Goal: Information Seeking & Learning: Learn about a topic

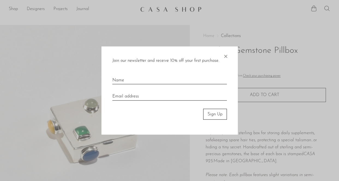
click at [223, 53] on span "×" at bounding box center [225, 54] width 5 height 17
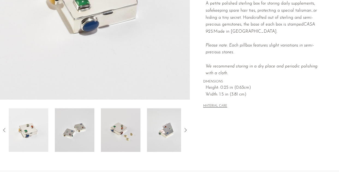
scroll to position [138, 0]
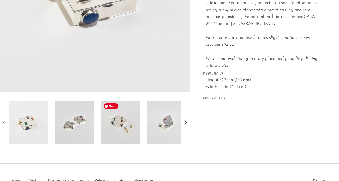
click at [129, 119] on img at bounding box center [121, 123] width 40 height 44
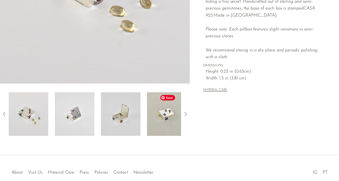
scroll to position [147, 0]
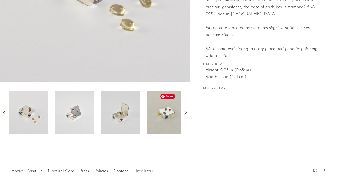
click at [163, 128] on img at bounding box center [167, 113] width 40 height 44
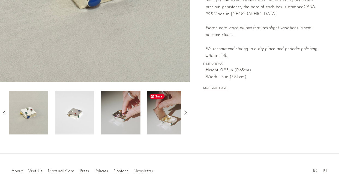
click at [165, 127] on img at bounding box center [167, 113] width 40 height 44
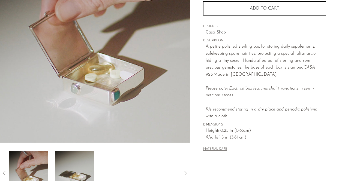
scroll to position [133, 0]
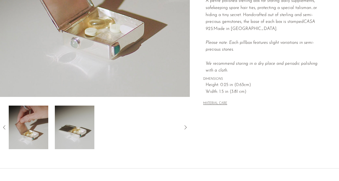
click at [5, 127] on icon at bounding box center [4, 127] width 7 height 7
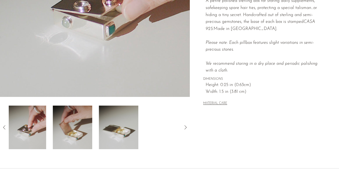
click at [5, 127] on icon at bounding box center [4, 127] width 7 height 7
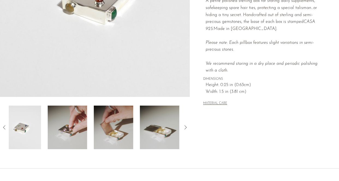
click at [5, 127] on icon at bounding box center [4, 127] width 7 height 7
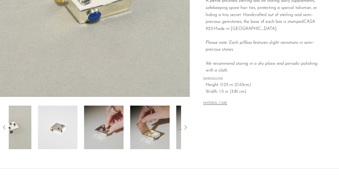
click at [5, 127] on icon at bounding box center [4, 127] width 7 height 7
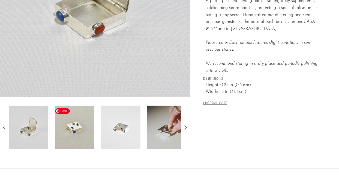
scroll to position [0, 0]
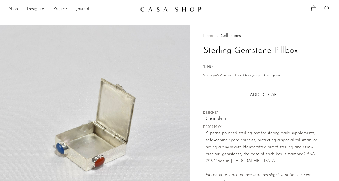
click img
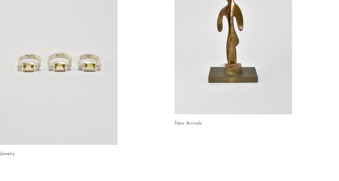
scroll to position [91, 0]
click at [13, 154] on link "Jewelry" at bounding box center [7, 154] width 15 height 5
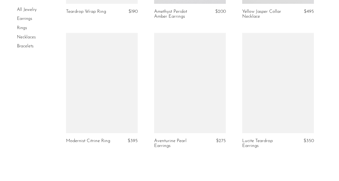
scroll to position [1546, 0]
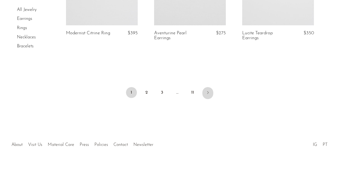
click at [208, 92] on icon "Next" at bounding box center [208, 93] width 4 height 4
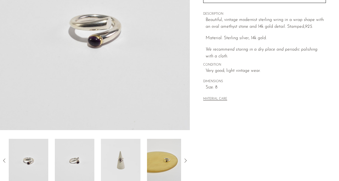
scroll to position [105, 0]
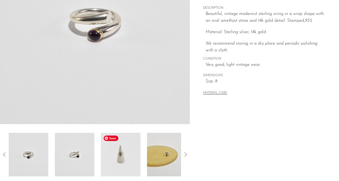
click at [108, 159] on img at bounding box center [121, 155] width 40 height 44
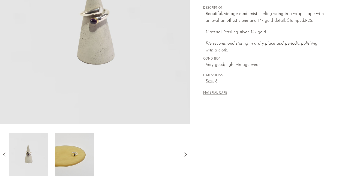
click at [3, 154] on icon at bounding box center [4, 155] width 7 height 7
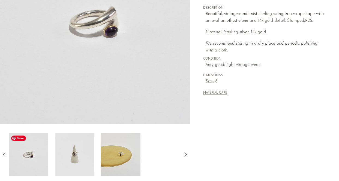
click at [3, 153] on icon at bounding box center [4, 155] width 7 height 7
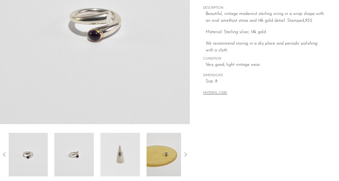
click at [3, 153] on icon at bounding box center [4, 155] width 7 height 7
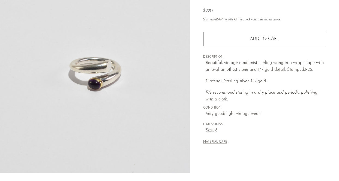
scroll to position [57, 0]
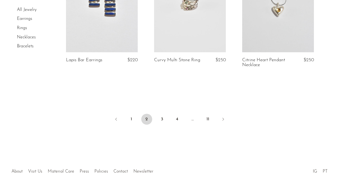
scroll to position [1548, 0]
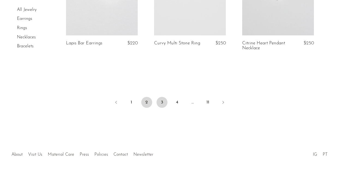
click at [160, 97] on link "3" at bounding box center [162, 102] width 11 height 11
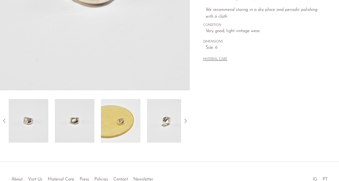
scroll to position [141, 0]
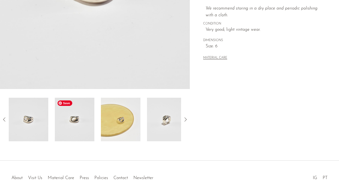
click at [80, 127] on img at bounding box center [75, 120] width 40 height 44
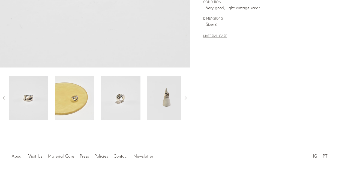
scroll to position [174, 0]
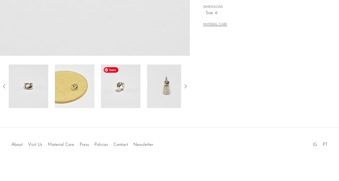
click at [123, 101] on img at bounding box center [121, 87] width 40 height 44
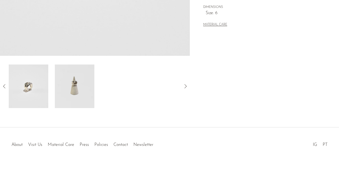
scroll to position [0, 0]
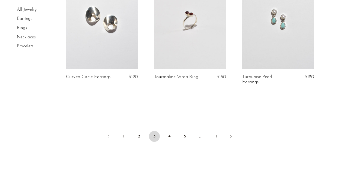
scroll to position [1491, 0]
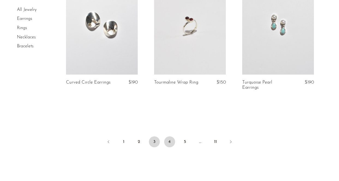
click at [168, 147] on link "4" at bounding box center [169, 142] width 11 height 11
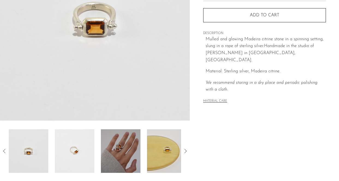
scroll to position [110, 0]
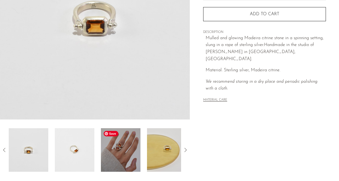
click at [131, 159] on img at bounding box center [121, 151] width 40 height 44
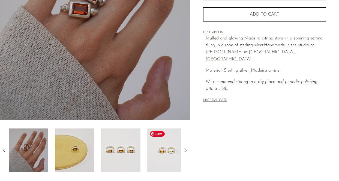
scroll to position [118, 0]
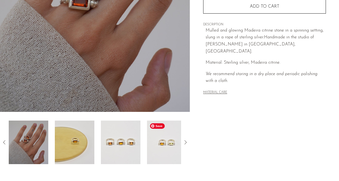
click at [179, 149] on img at bounding box center [167, 143] width 40 height 44
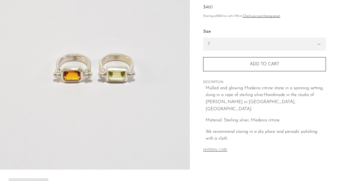
scroll to position [60, 0]
click at [211, 102] on span "andmade in the studio of Lizzie Ames in Brooklyn, NY." at bounding box center [260, 102] width 108 height 18
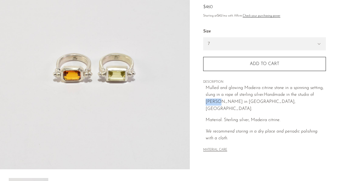
click at [211, 102] on span "andmade in the studio of Lizzie Ames in Brooklyn, NY." at bounding box center [260, 102] width 108 height 18
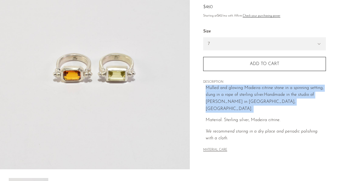
click at [211, 102] on span "andmade in the studio of Lizzie Ames in Brooklyn, NY." at bounding box center [260, 102] width 108 height 18
click at [237, 102] on span "andmade in the studio of Lizzie Ames in Brooklyn, NY." at bounding box center [260, 102] width 108 height 18
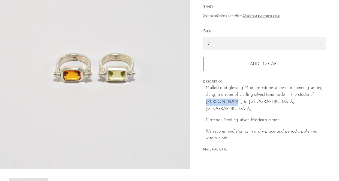
drag, startPoint x: 227, startPoint y: 102, endPoint x: 204, endPoint y: 103, distance: 23.5
click at [204, 103] on div "Collections Jewelry Madeira Citrine Sling Ring $0 $460 Starting at $42 /mo with…" at bounding box center [264, 63] width 123 height 197
copy span "Lizzie Ames"
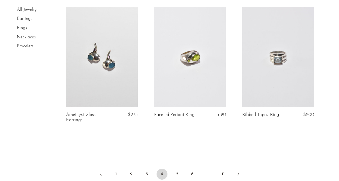
scroll to position [1464, 0]
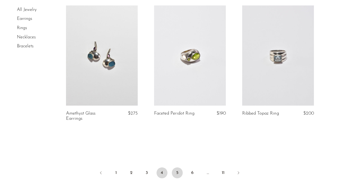
click at [178, 174] on link "5" at bounding box center [177, 173] width 11 height 11
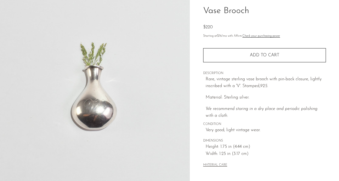
scroll to position [40, 0]
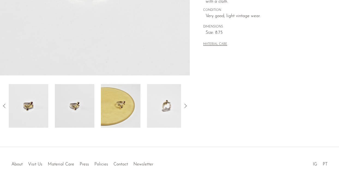
scroll to position [156, 0]
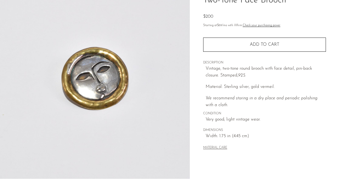
scroll to position [174, 0]
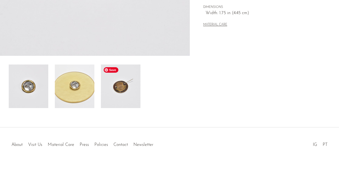
click at [130, 88] on img at bounding box center [121, 87] width 40 height 44
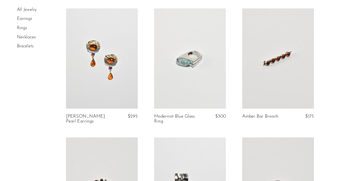
scroll to position [691, 0]
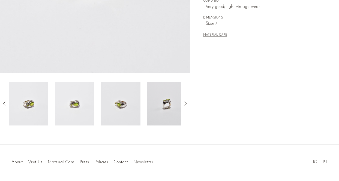
scroll to position [157, 0]
click at [82, 101] on img at bounding box center [75, 104] width 40 height 44
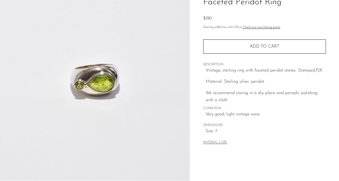
scroll to position [44, 0]
